Goal: Use online tool/utility: Utilize a website feature to perform a specific function

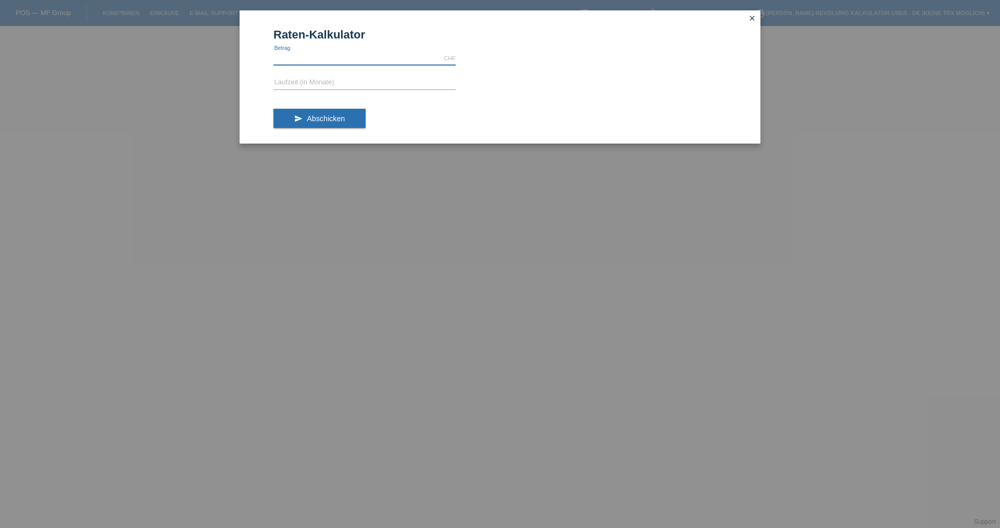
click at [316, 64] on input "text" at bounding box center [364, 58] width 182 height 13
type input "2200.00"
click at [322, 77] on input "text" at bounding box center [364, 83] width 182 height 13
type input "4"
click at [332, 125] on button "send Abschicken" at bounding box center [319, 119] width 92 height 20
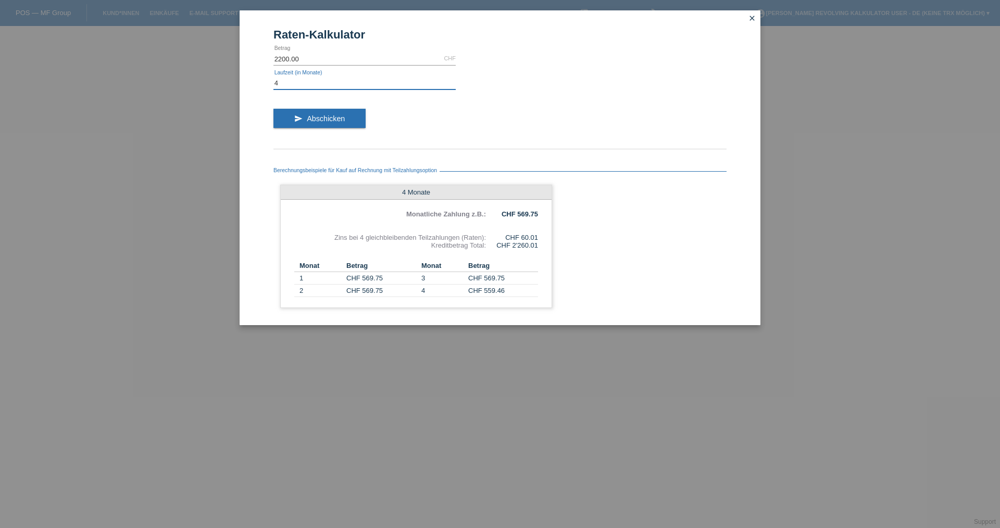
click at [303, 84] on input "4" at bounding box center [364, 83] width 182 height 13
type input "6"
click at [348, 158] on div "Berechnungsbeispiele für Kauf auf Rechnung mit Teilzahlungsoption 4 Monate Mona…" at bounding box center [499, 237] width 453 height 176
click at [347, 116] on button "send Abschicken" at bounding box center [319, 119] width 92 height 20
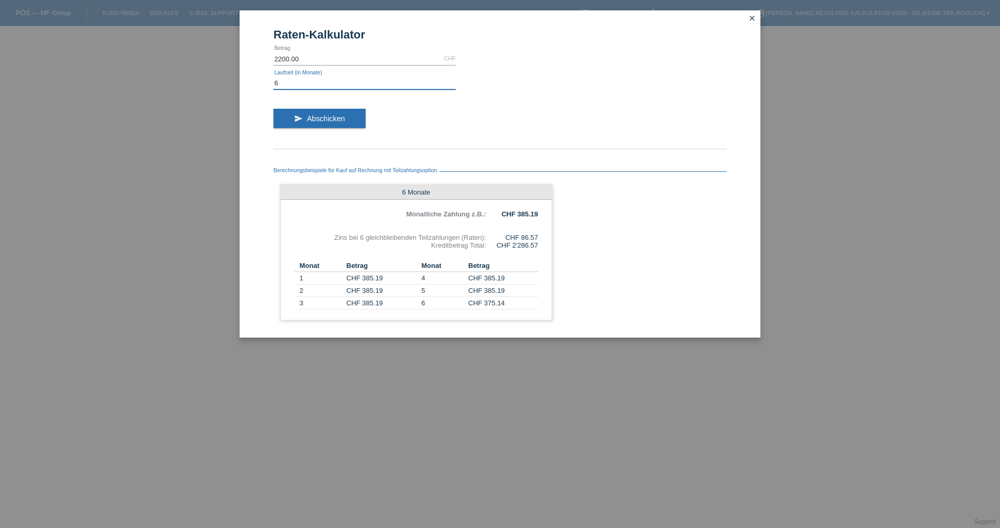
click at [327, 87] on input "6" at bounding box center [364, 83] width 182 height 13
type input "3"
click at [329, 120] on span "Abschicken" at bounding box center [326, 119] width 38 height 8
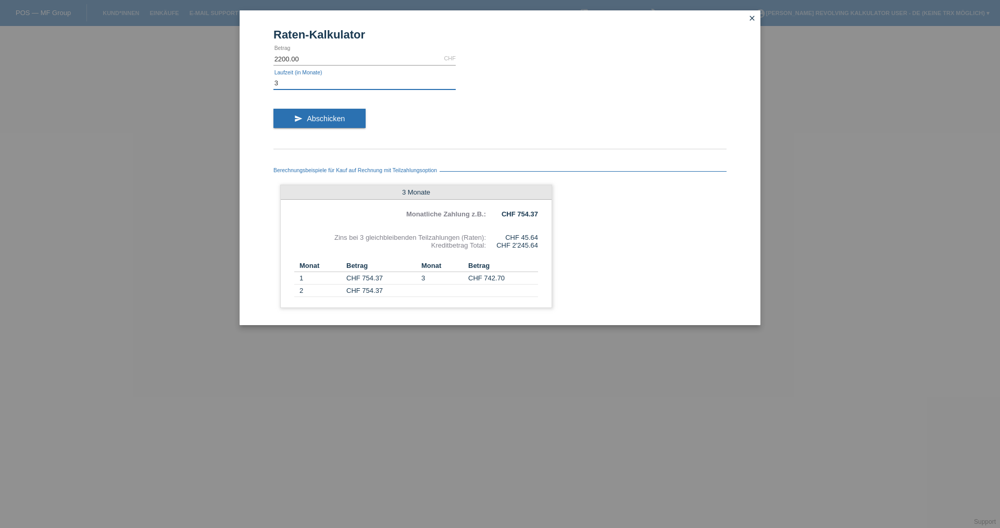
click at [311, 84] on input "3" at bounding box center [364, 83] width 182 height 13
drag, startPoint x: 816, startPoint y: 24, endPoint x: 731, endPoint y: 3, distance: 87.6
click at [794, 20] on div "Raten-Kalkulator 2200.00 CHF error [GEOGRAPHIC_DATA] error Laufzeit (in Monate)…" at bounding box center [500, 264] width 1000 height 528
click at [751, 24] on link "close" at bounding box center [752, 19] width 14 height 12
